Goal: Information Seeking & Learning: Understand process/instructions

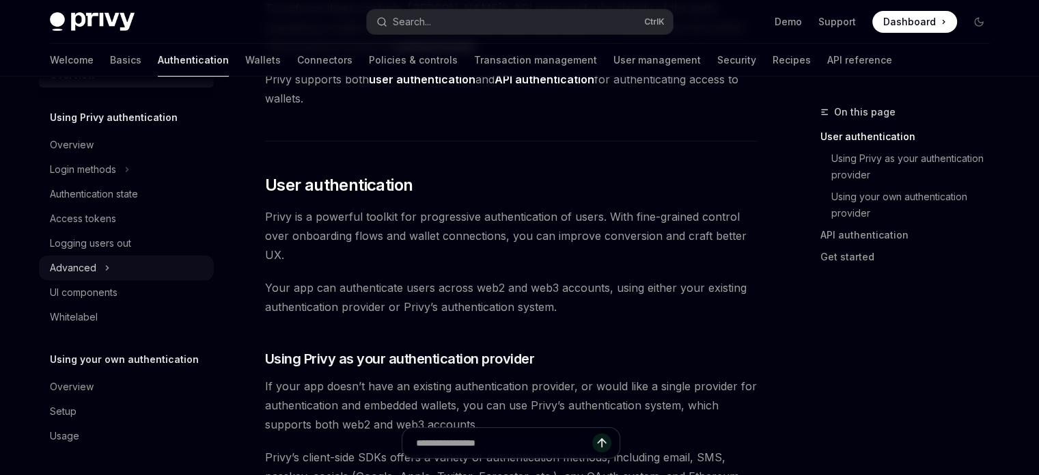
scroll to position [273, 0]
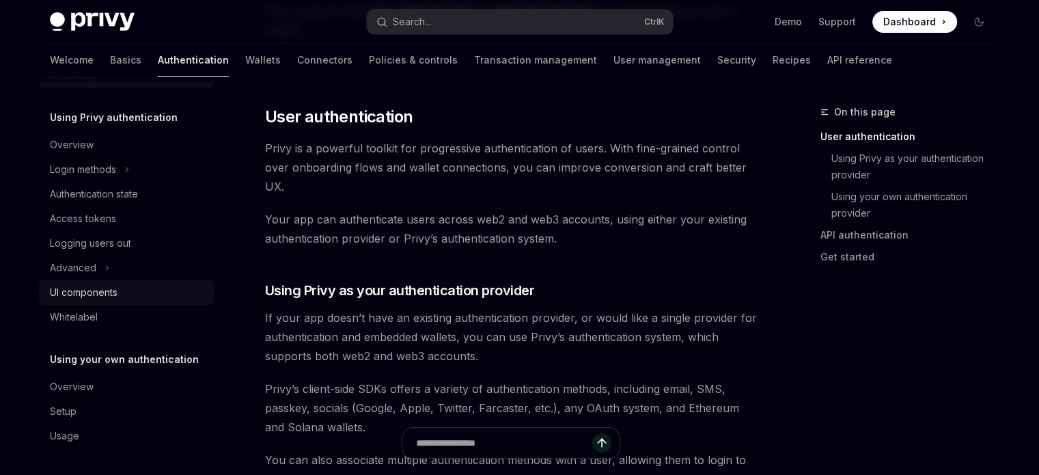
click at [95, 299] on div "UI components" at bounding box center [84, 292] width 68 height 16
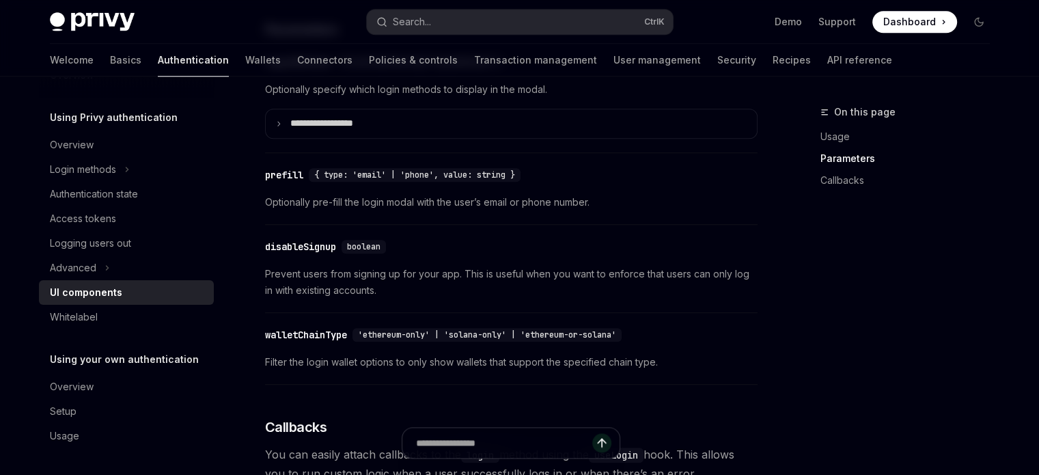
scroll to position [956, 0]
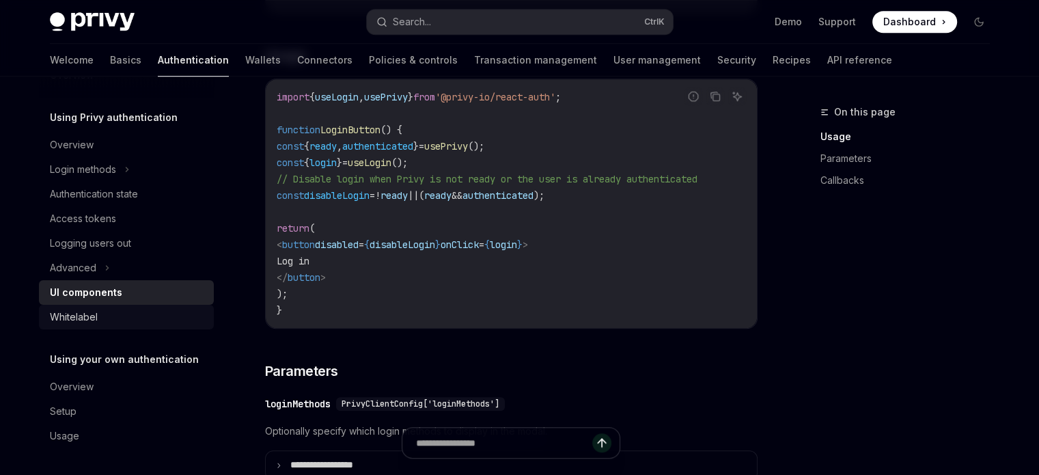
click at [109, 312] on div "Whitelabel" at bounding box center [128, 317] width 156 height 16
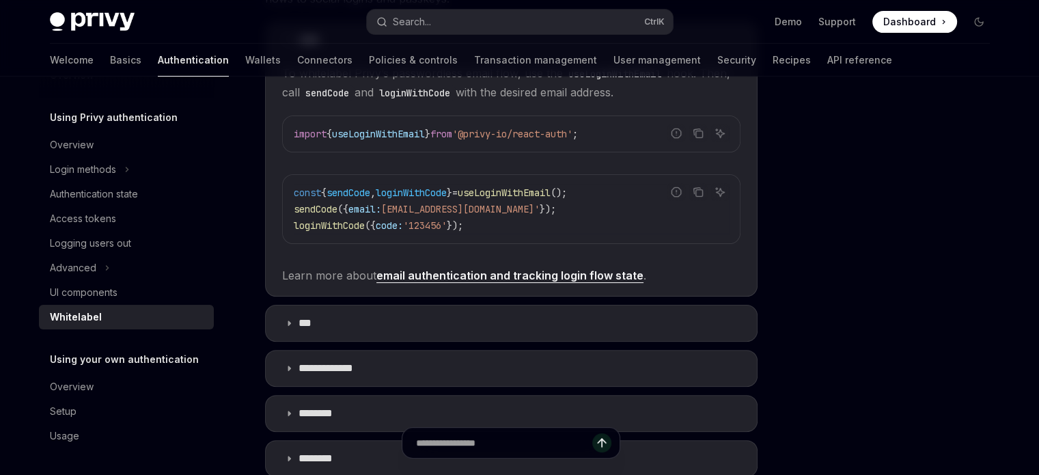
scroll to position [547, 0]
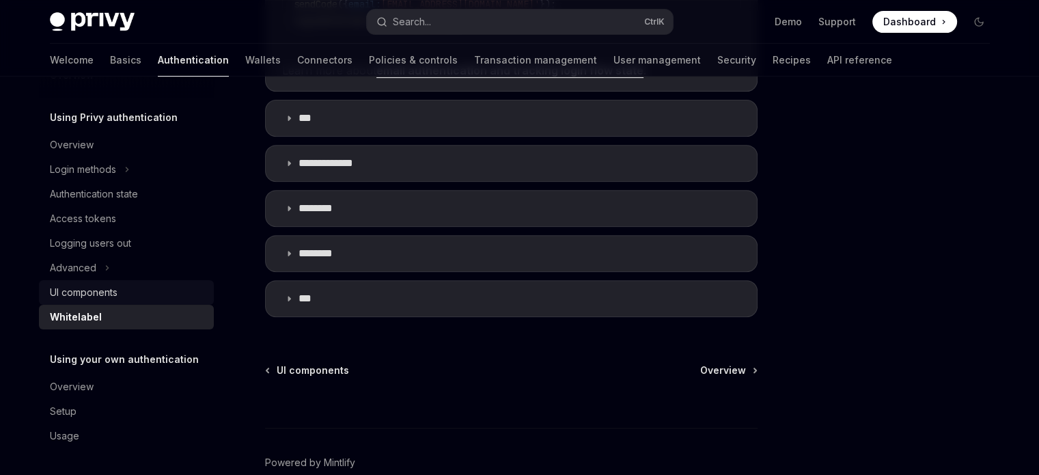
click at [82, 299] on div "UI components" at bounding box center [84, 292] width 68 height 16
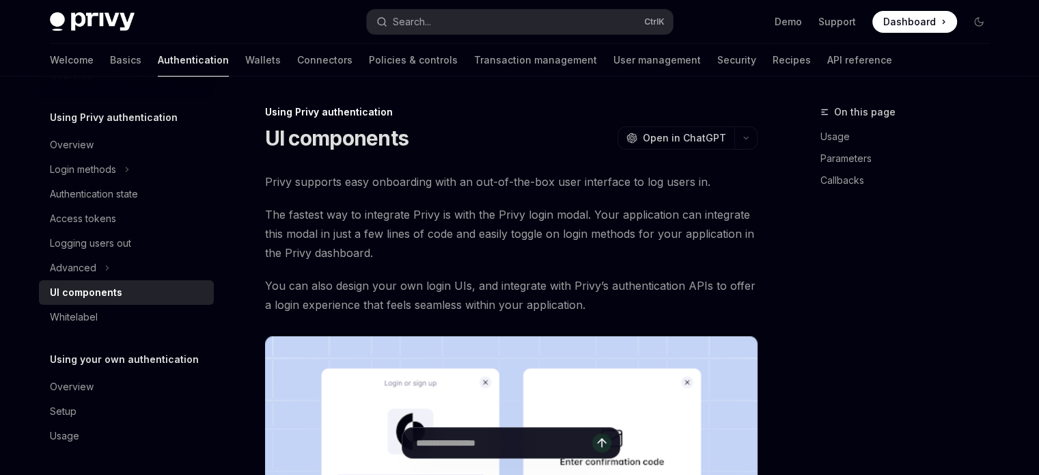
type textarea "*"
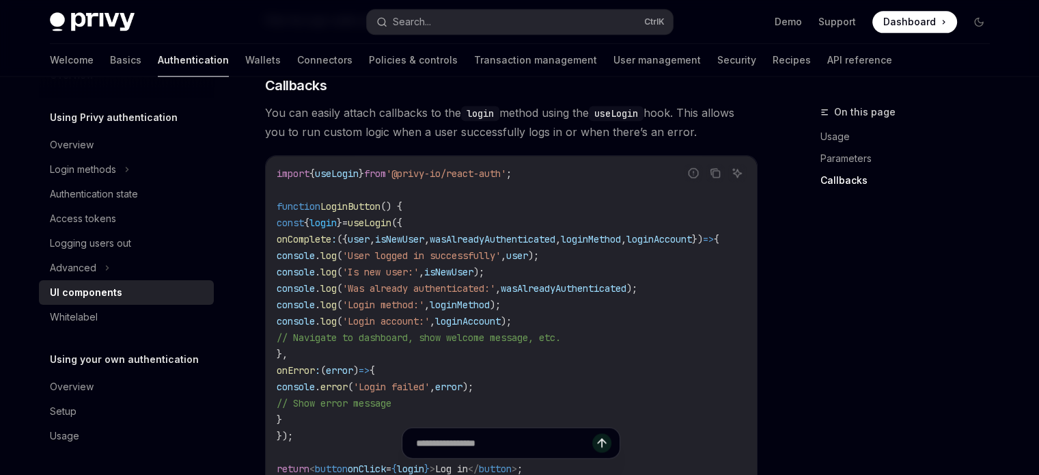
scroll to position [0, 141]
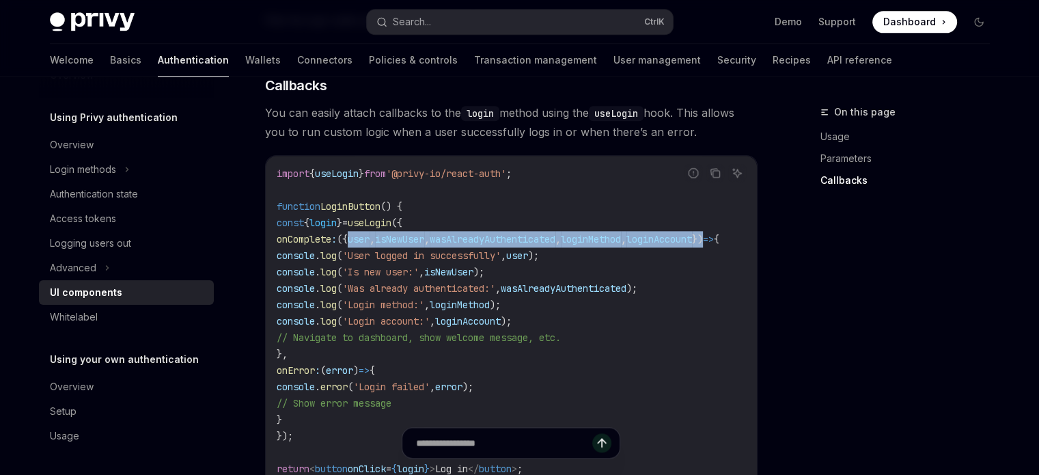
drag, startPoint x: 400, startPoint y: 250, endPoint x: 690, endPoint y: 242, distance: 289.8
click at [690, 242] on span "onComplete : ({ user , isNewUser , wasAlreadyAuthenticated , loginMethod , logi…" at bounding box center [498, 239] width 443 height 12
copy span "{ user , isNewUser , wasAlreadyAuthenticated , loginMethod , loginAccount }"
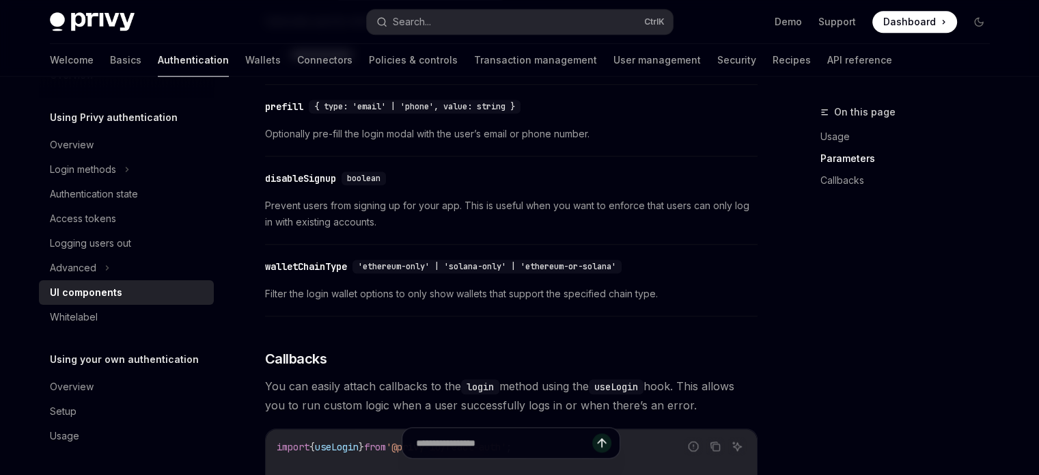
scroll to position [1230, 0]
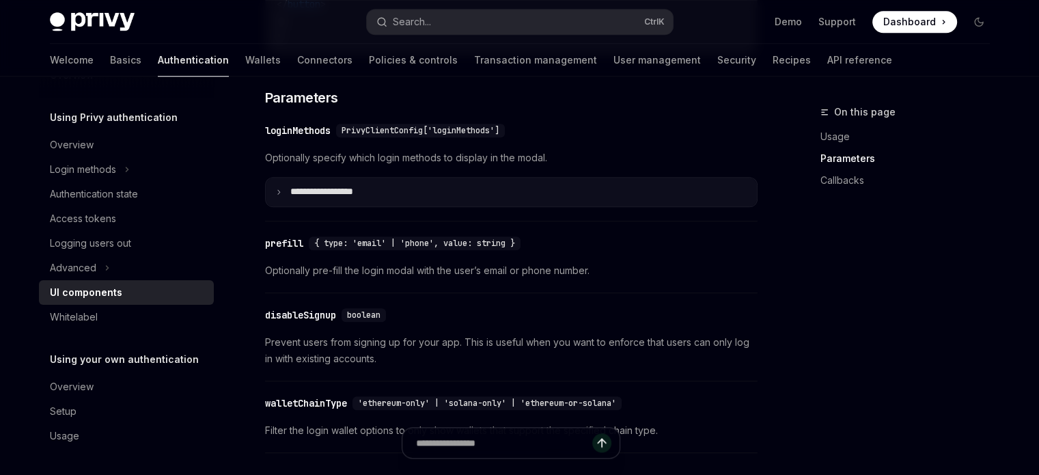
click at [328, 198] on p "**********" at bounding box center [340, 192] width 100 height 12
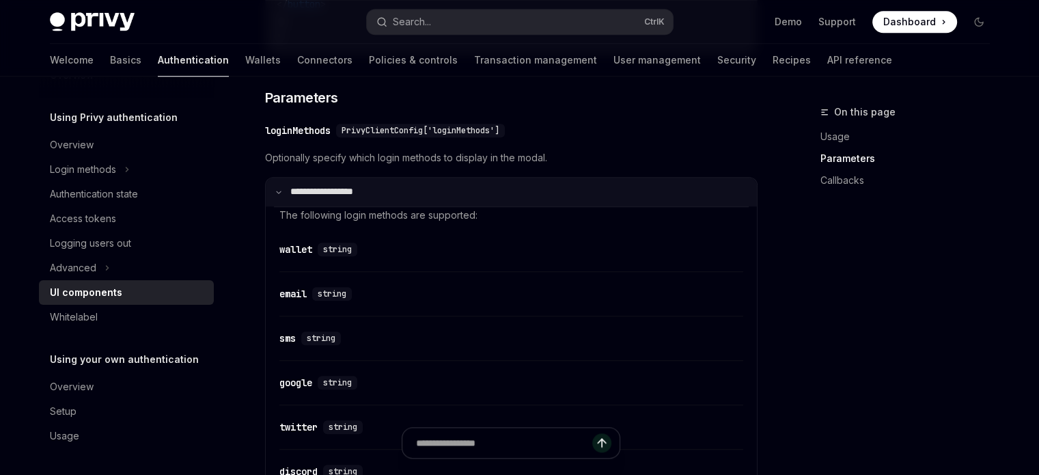
click at [268, 206] on summary "**********" at bounding box center [511, 192] width 491 height 29
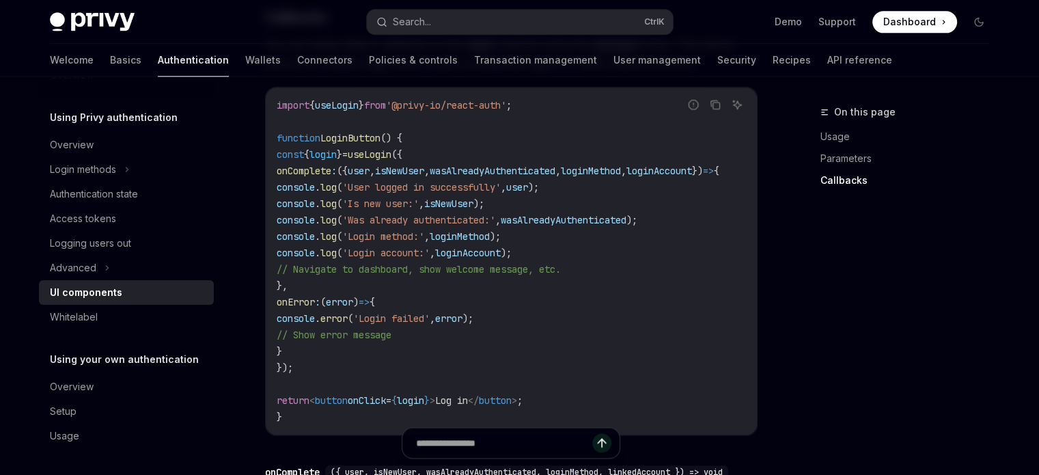
scroll to position [1981, 0]
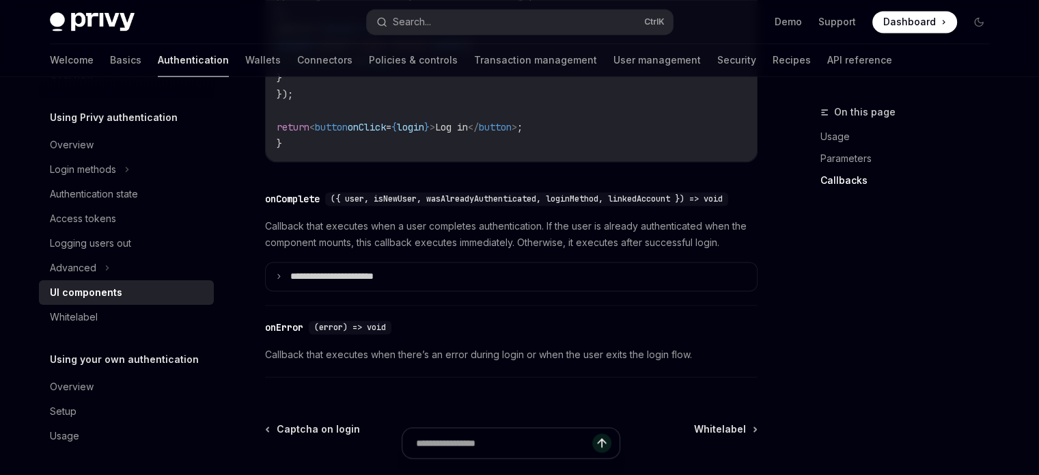
drag, startPoint x: 392, startPoint y: 165, endPoint x: 329, endPoint y: 165, distance: 63.5
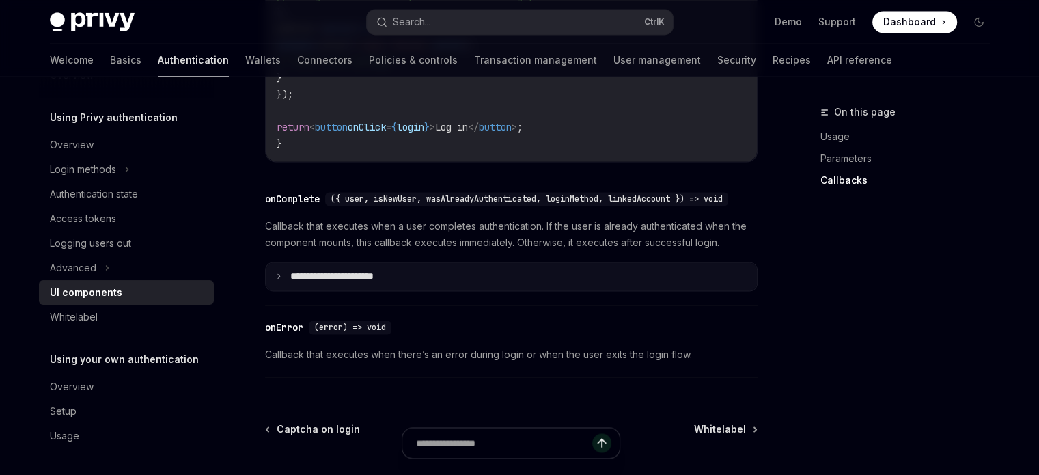
click at [314, 283] on p "**********" at bounding box center [353, 277] width 126 height 12
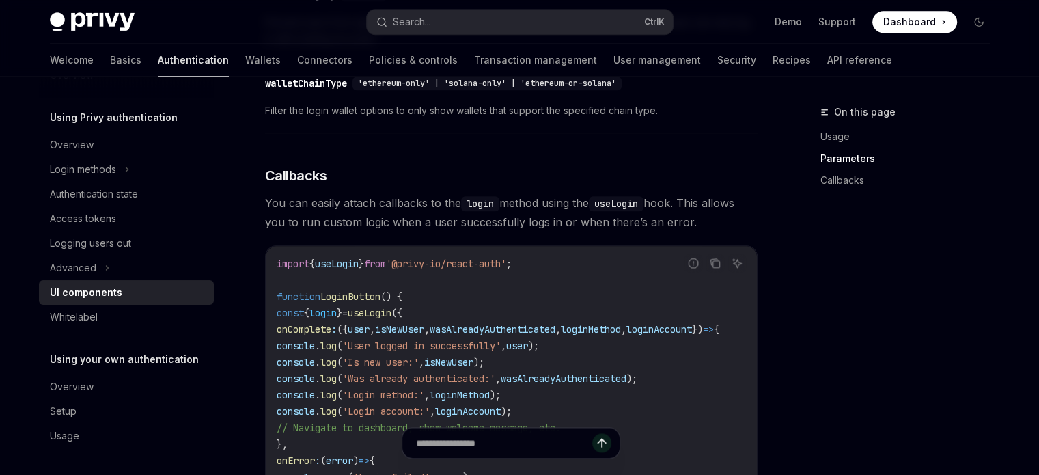
scroll to position [1891, 0]
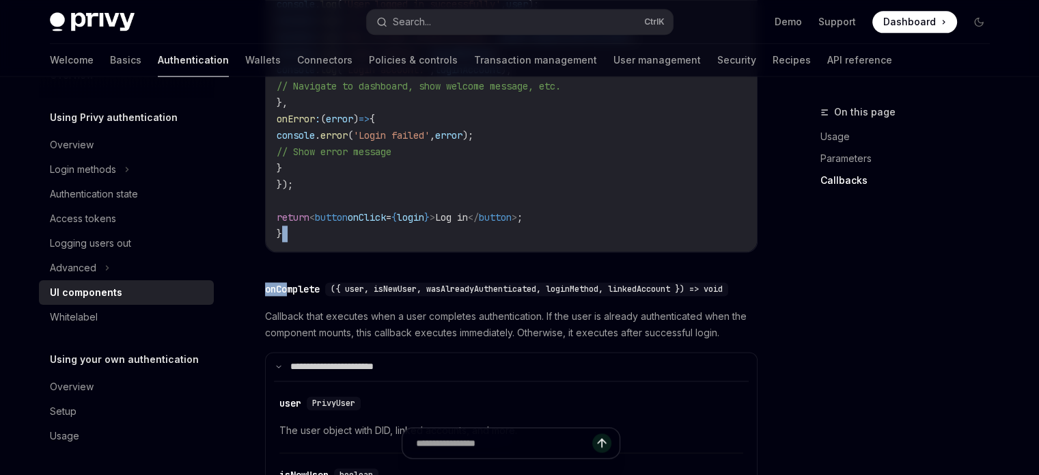
drag, startPoint x: 389, startPoint y: 258, endPoint x: 280, endPoint y: 267, distance: 109.7
click at [300, 251] on div "import { useLogin } from '@privy-io/react-auth' ; function LoginButton () { con…" at bounding box center [511, 77] width 491 height 347
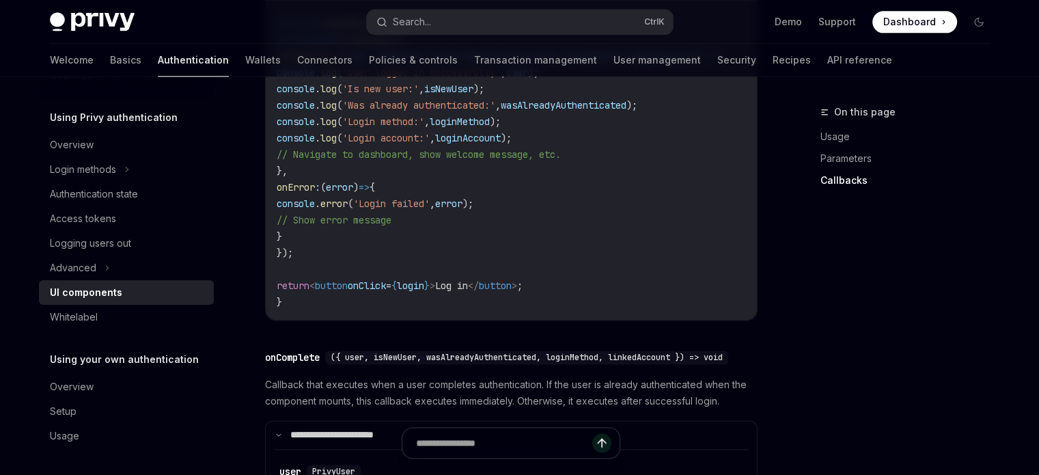
click at [538, 268] on code "import { useLogin } from '@privy-io/react-auth' ; function LoginButton () { con…" at bounding box center [514, 146] width 475 height 328
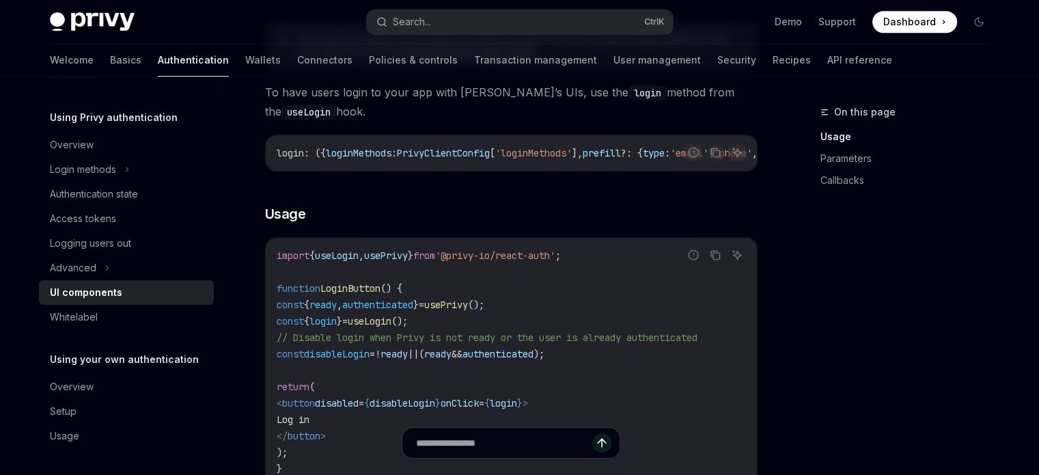
scroll to position [866, 0]
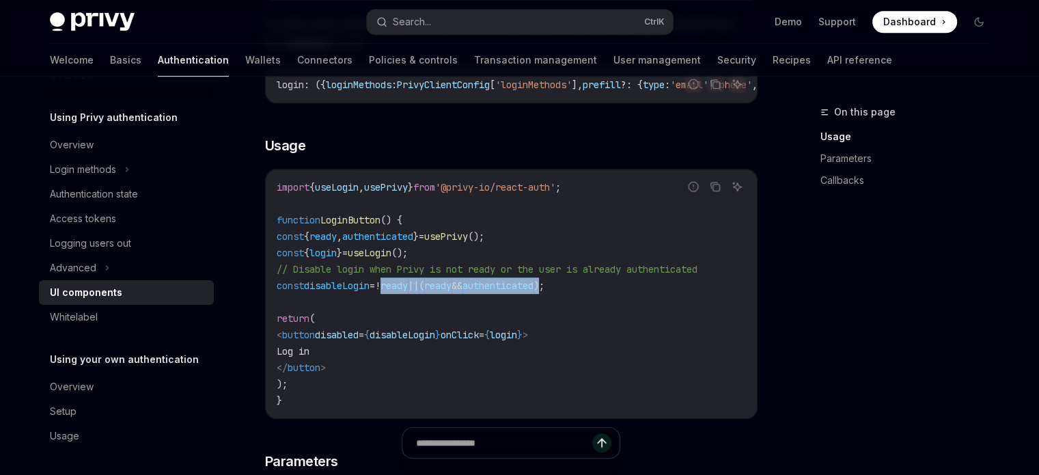
drag, startPoint x: 427, startPoint y: 291, endPoint x: 630, endPoint y: 284, distance: 203.0
click at [544, 284] on span "const disableLogin = ! ready || ( ready && authenticated );" at bounding box center [411, 285] width 268 height 12
copy span "! ready || ( ready && authenticated )"
click at [484, 337] on span "=" at bounding box center [481, 335] width 5 height 12
